Goal: Check status: Check status

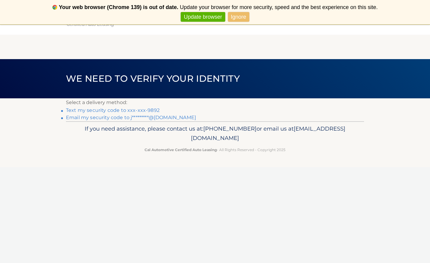
click at [119, 111] on link "Text my security code to xxx-xxx-9892" at bounding box center [113, 110] width 94 height 6
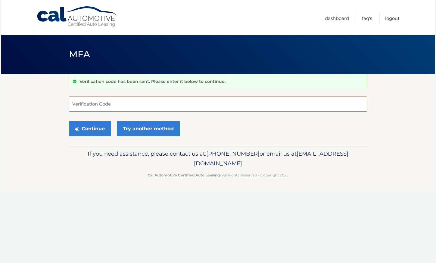
click at [119, 104] on input "Verification Code" at bounding box center [218, 103] width 298 height 15
type input "378218"
click at [98, 129] on button "Continue" at bounding box center [90, 128] width 42 height 15
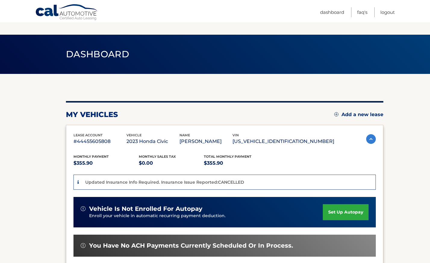
scroll to position [124, 0]
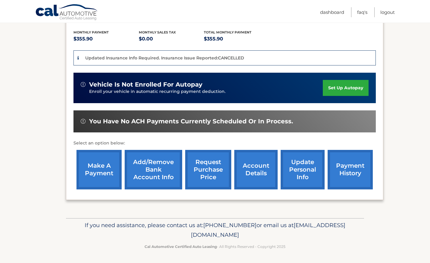
click at [351, 176] on link "payment history" at bounding box center [350, 169] width 45 height 39
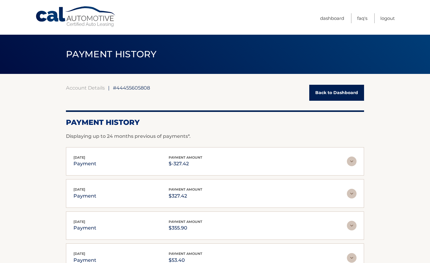
click at [427, 39] on div "PAYMENT HISTORY" at bounding box center [215, 54] width 430 height 39
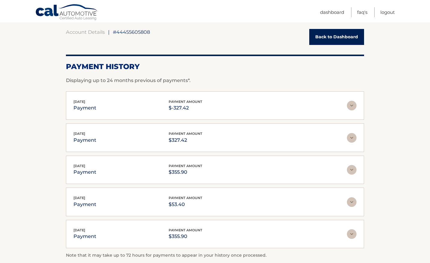
scroll to position [67, 0]
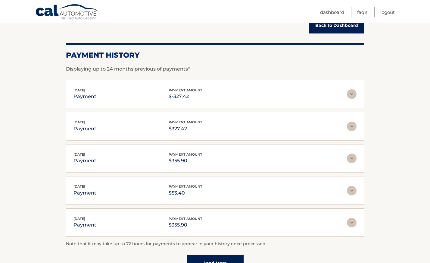
click at [349, 157] on img at bounding box center [352, 158] width 10 height 10
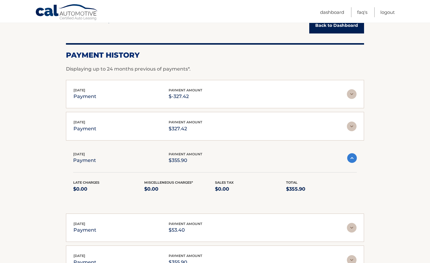
click at [352, 157] on img at bounding box center [352, 158] width 10 height 10
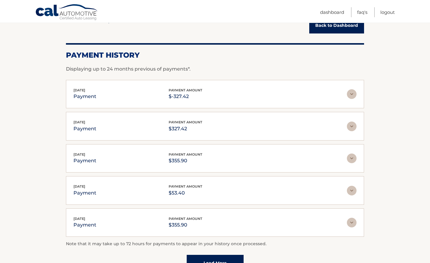
click at [351, 157] on img at bounding box center [352, 158] width 10 height 10
